Goal: Task Accomplishment & Management: Complete application form

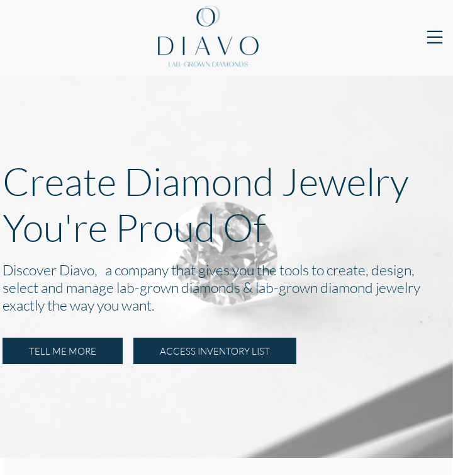
click at [222, 346] on link "ACCESS INVENTORY LIST" at bounding box center [215, 351] width 163 height 26
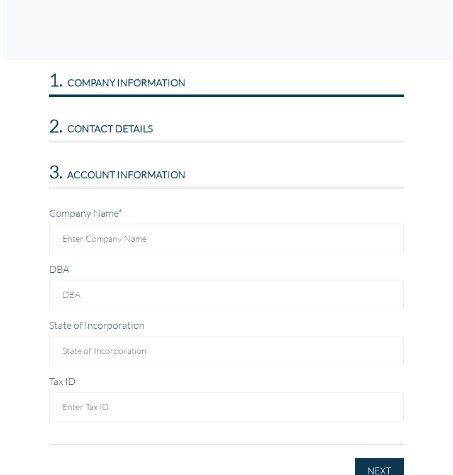
scroll to position [382, 0]
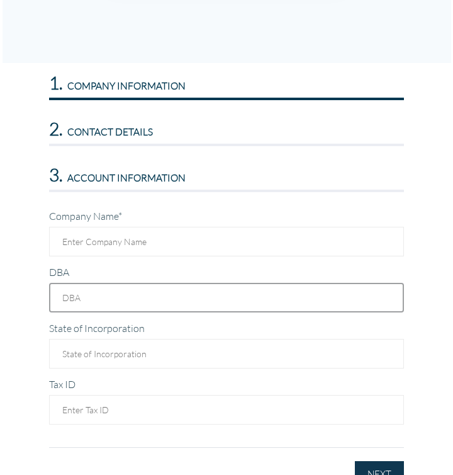
click at [195, 290] on input "DBA" at bounding box center [226, 298] width 355 height 30
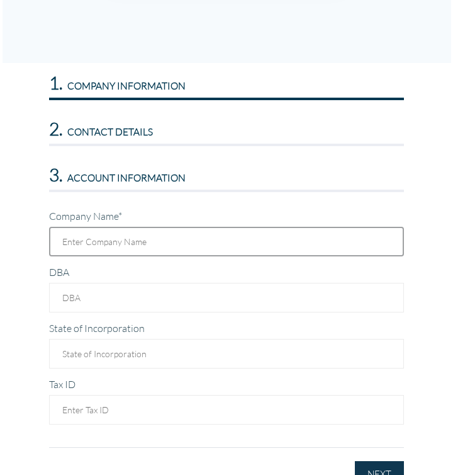
click at [155, 238] on input "text" at bounding box center [226, 242] width 355 height 30
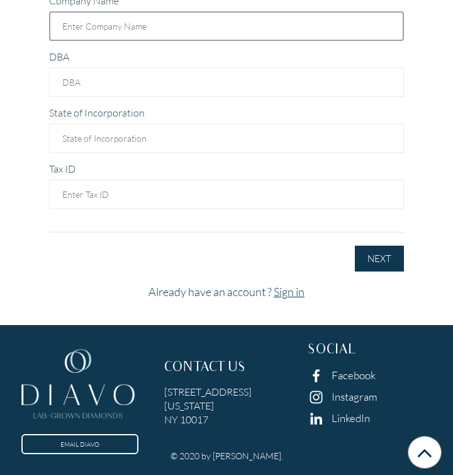
scroll to position [0, 0]
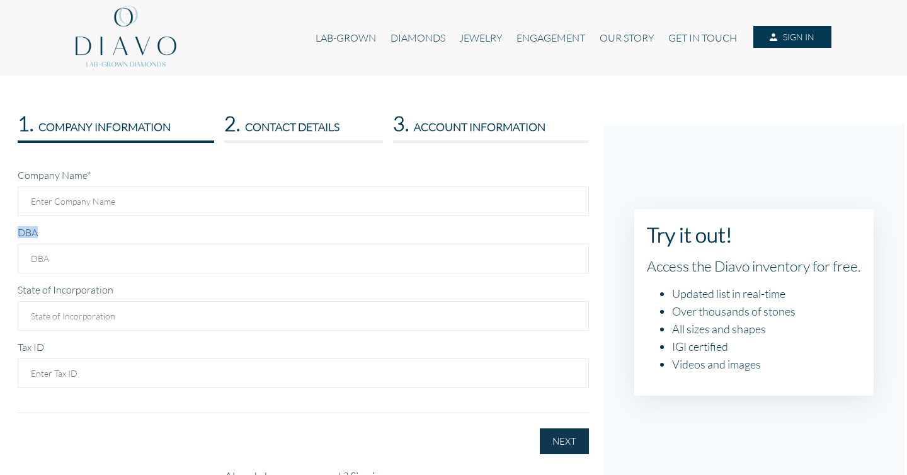
drag, startPoint x: 17, startPoint y: 230, endPoint x: 54, endPoint y: 230, distance: 37.2
click at [54, 230] on div "Company Name* DBA State of Incorporation Tax ID First Name* Country*" at bounding box center [303, 303] width 590 height 301
click at [55, 230] on div "DBA" at bounding box center [303, 249] width 571 height 48
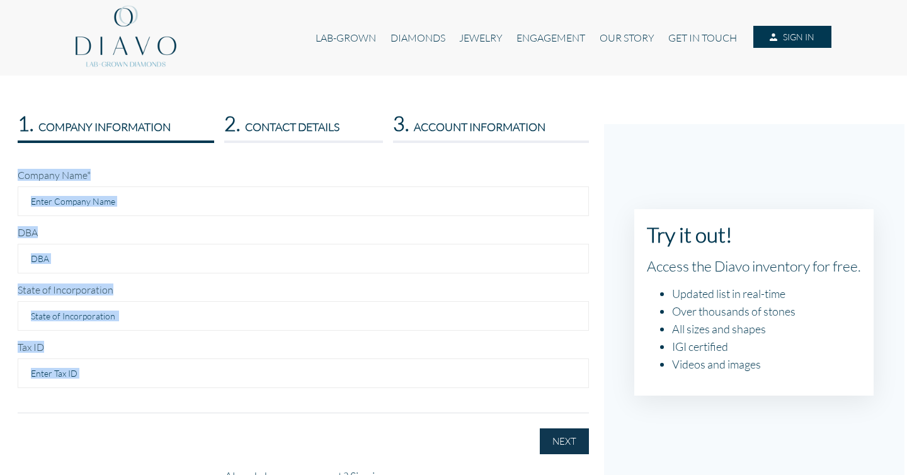
drag, startPoint x: 11, startPoint y: 176, endPoint x: 89, endPoint y: 411, distance: 247.0
click at [89, 411] on div "Company Name* DBA State of Incorporation Tax ID First Name* Country*" at bounding box center [303, 303] width 590 height 301
copy form "Company Name* DBA State of Incorporation Tax ID First Name* Last Name* Your Pos…"
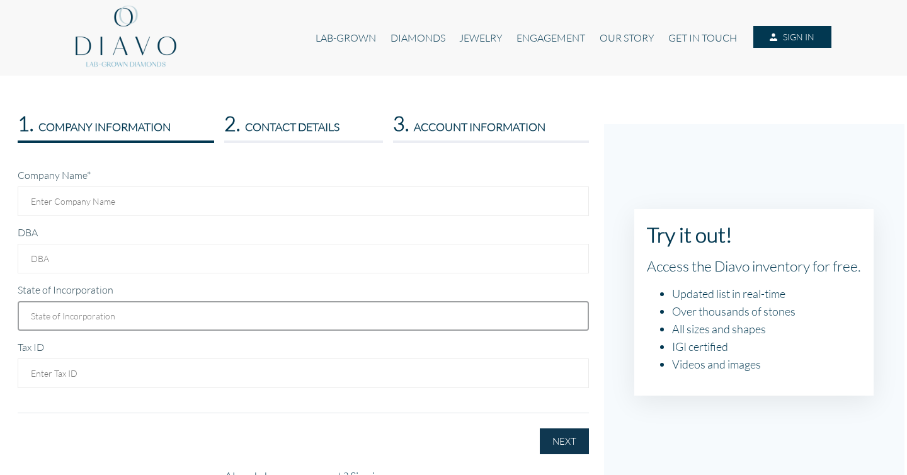
click at [191, 316] on input "text" at bounding box center [303, 316] width 571 height 30
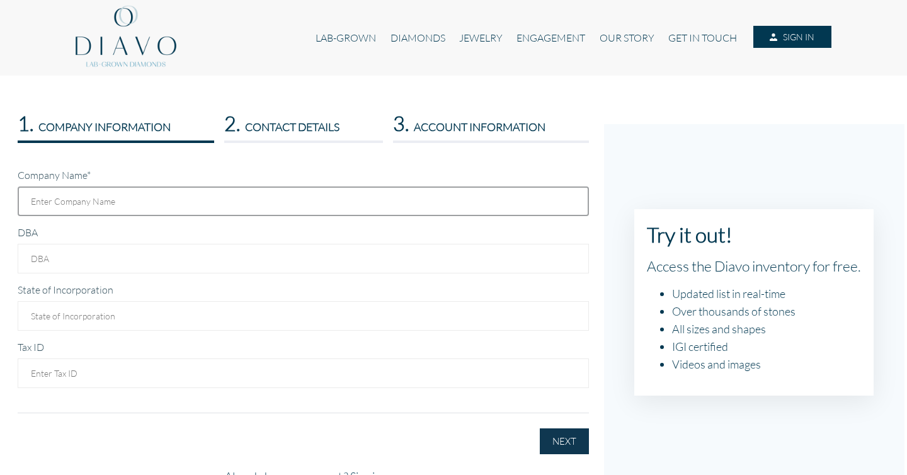
click at [277, 199] on input "text" at bounding box center [303, 201] width 571 height 30
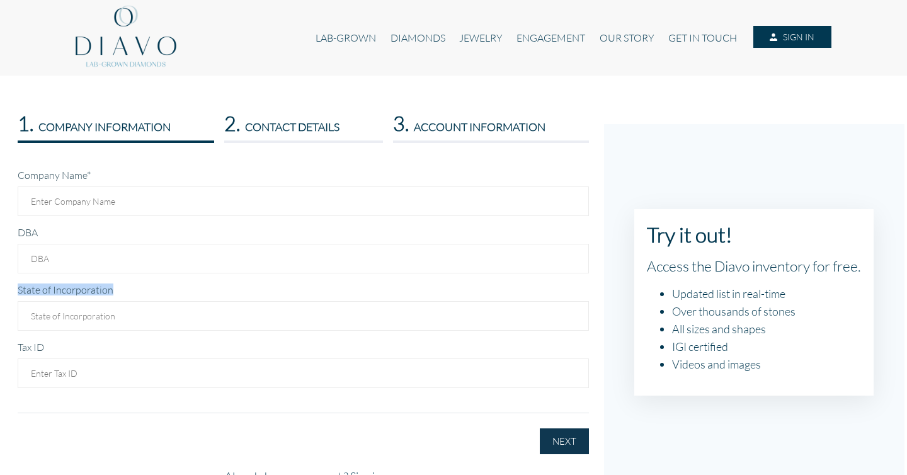
drag, startPoint x: 130, startPoint y: 289, endPoint x: 12, endPoint y: 287, distance: 118.4
click at [11, 287] on div "Company Name* DBA State of Incorporation Tax ID First Name* Country*" at bounding box center [303, 303] width 590 height 301
copy label "State of Incorporation"
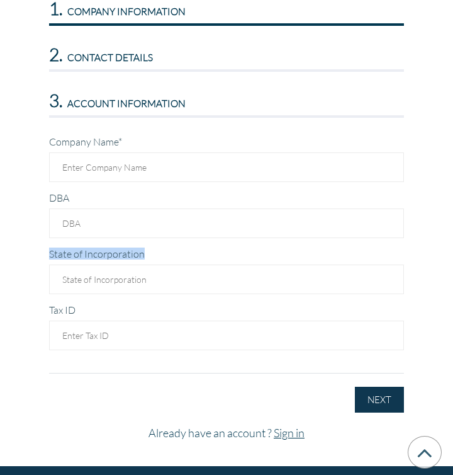
scroll to position [456, 0]
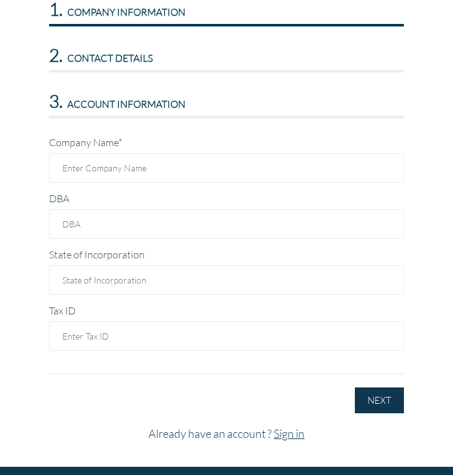
click at [162, 145] on div "Company Name*" at bounding box center [226, 159] width 355 height 47
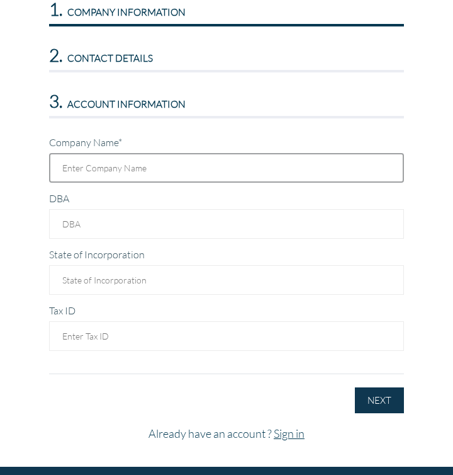
click at [139, 176] on input "text" at bounding box center [226, 168] width 355 height 30
type input "Created Rings"
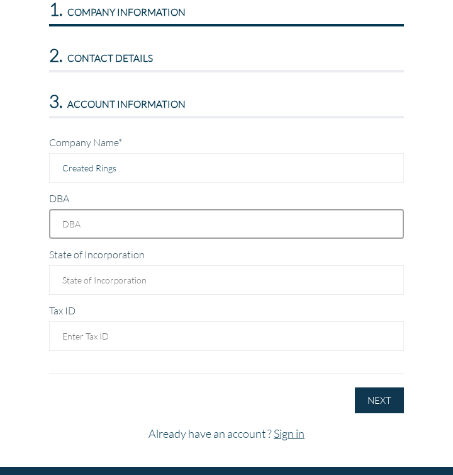
click at [173, 227] on input "DBA" at bounding box center [226, 224] width 355 height 30
type input "Created Gem LLC"
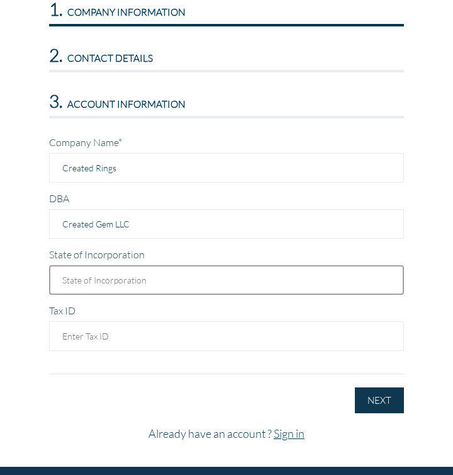
click at [114, 285] on input "text" at bounding box center [226, 280] width 355 height 30
type input "South Carolina"
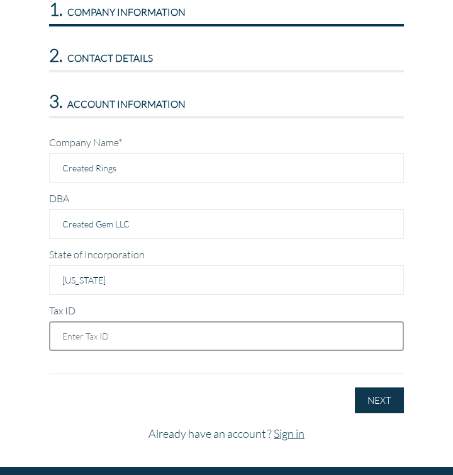
click at [84, 341] on input "text" at bounding box center [226, 336] width 355 height 30
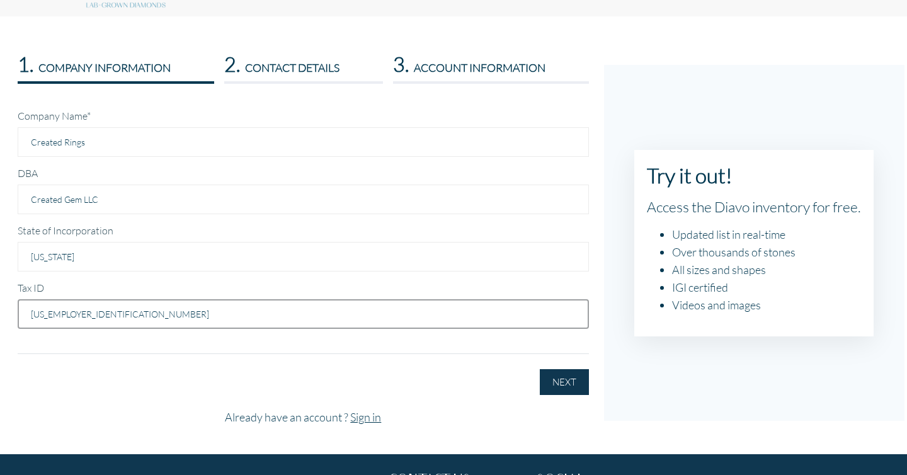
scroll to position [0, 0]
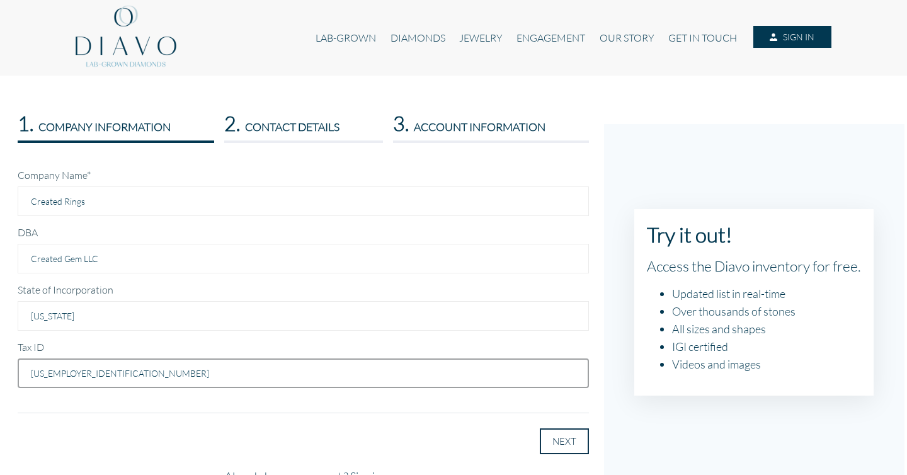
type input "99-1468247"
click at [453, 449] on button "NEXT" at bounding box center [564, 441] width 49 height 26
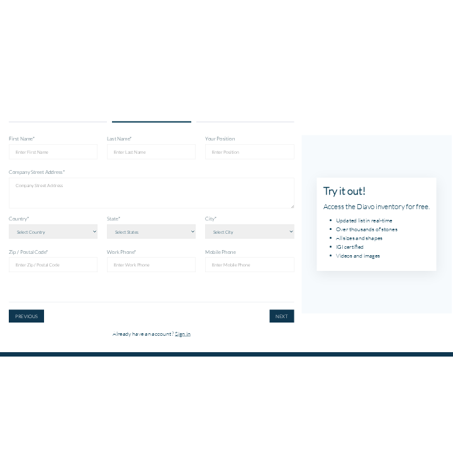
scroll to position [135, 0]
